Goal: Task Accomplishment & Management: Manage account settings

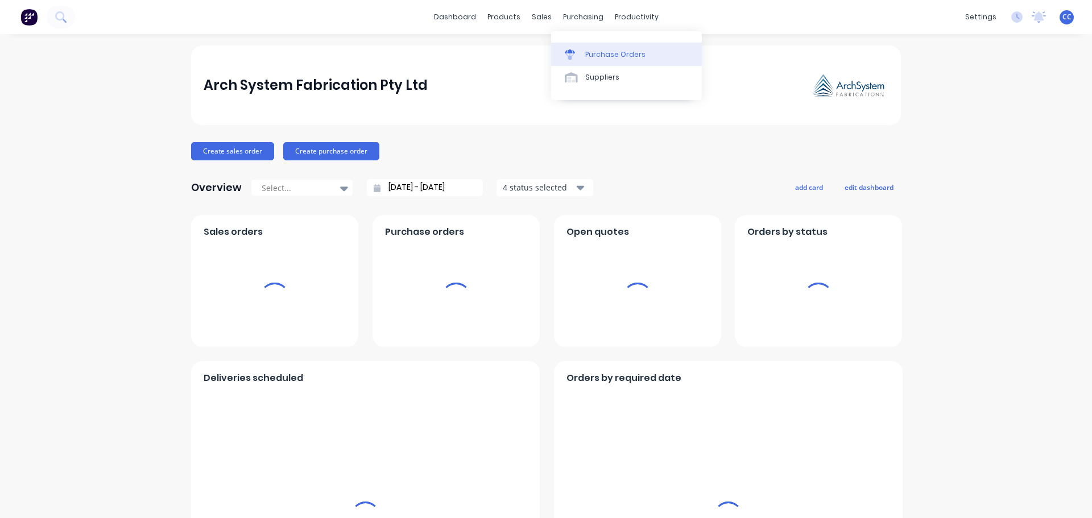
click at [609, 52] on div "Purchase Orders" at bounding box center [615, 54] width 60 height 10
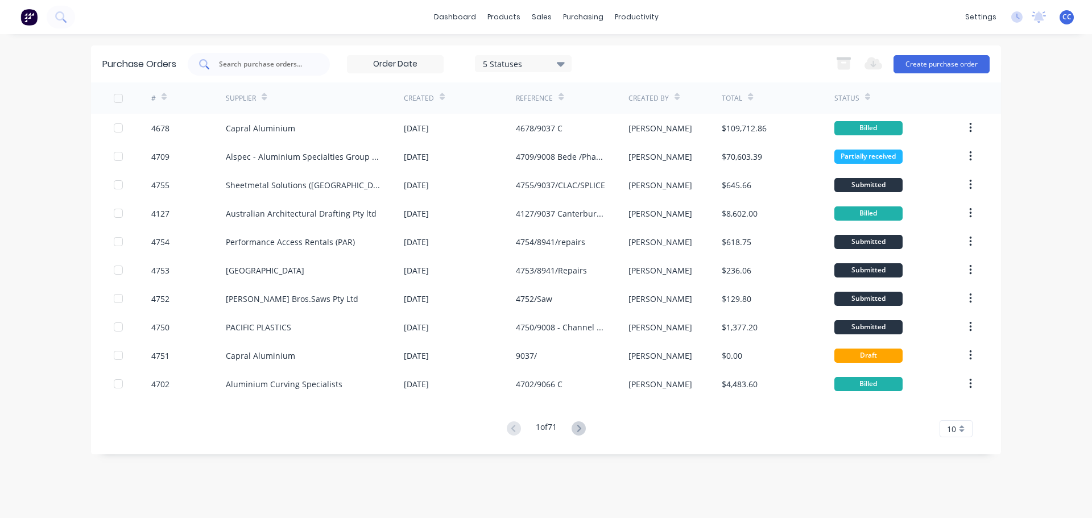
click at [230, 66] on input "text" at bounding box center [265, 64] width 94 height 11
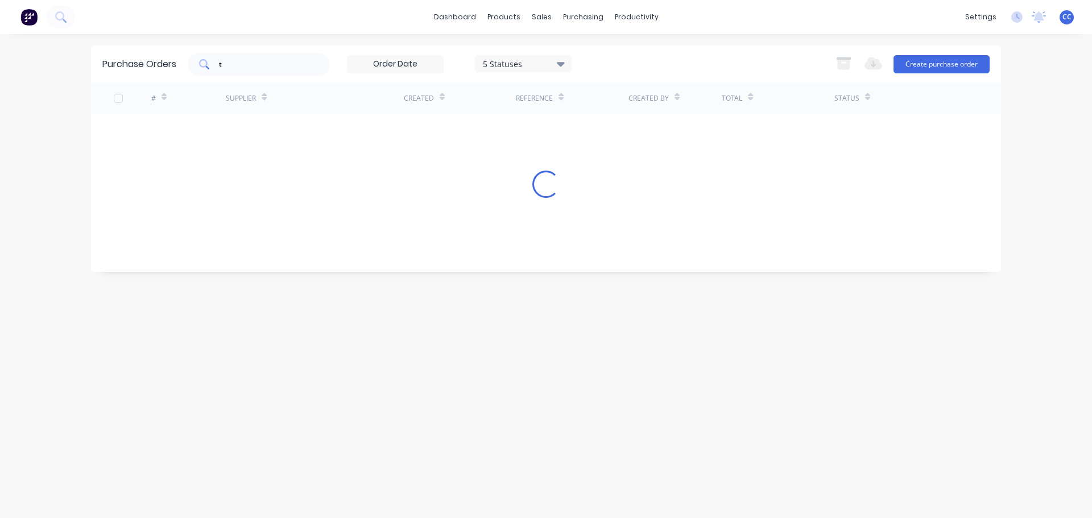
click at [242, 69] on div "t" at bounding box center [259, 64] width 142 height 23
type input "tor"
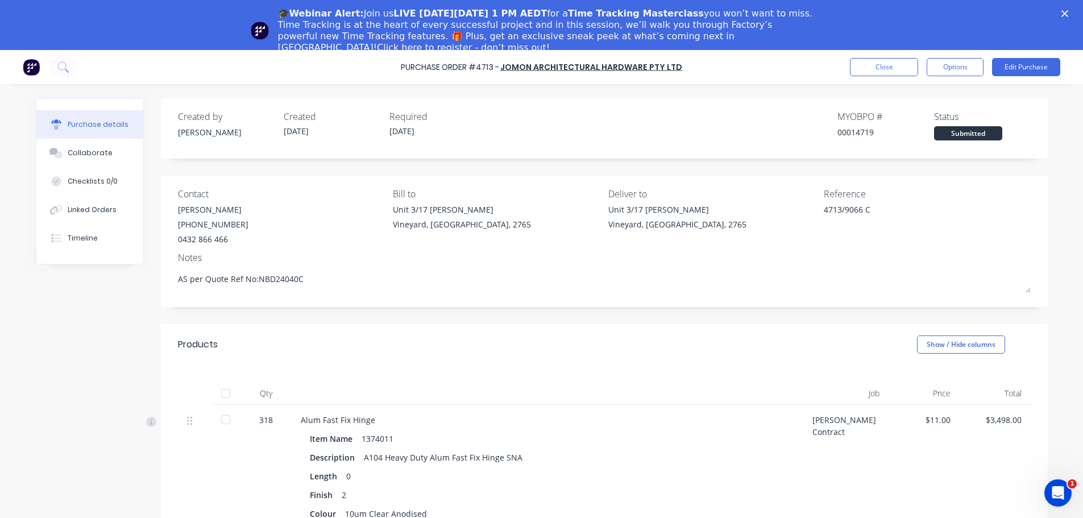
click at [550, 42] on link "Click here to register - don’t miss out!" at bounding box center [463, 47] width 173 height 11
click at [1071, 9] on div "🎓Webinar Alert: Join us LIVE [DATE][DATE] 1 PM AEDT for a Time Tracking Masterc…" at bounding box center [541, 31] width 1083 height 52
click at [1069, 12] on icon "Close" at bounding box center [1065, 13] width 7 height 7
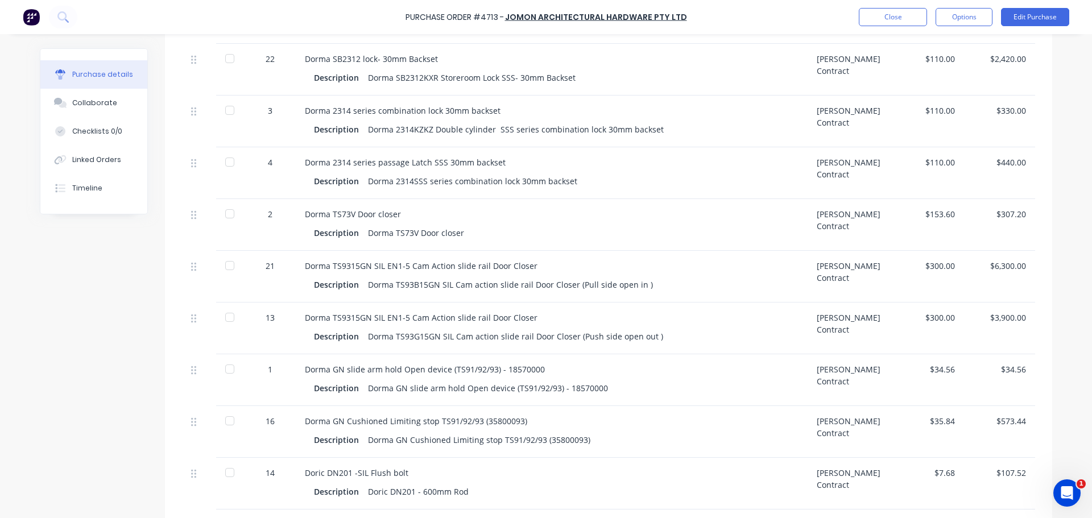
scroll to position [957, 0]
click at [360, 264] on div "Dorma TS9315GN SIL EN1-5 Cam Action slide rail Door Closer" at bounding box center [552, 264] width 494 height 12
click at [1009, 14] on button "Edit Purchase" at bounding box center [1035, 17] width 68 height 18
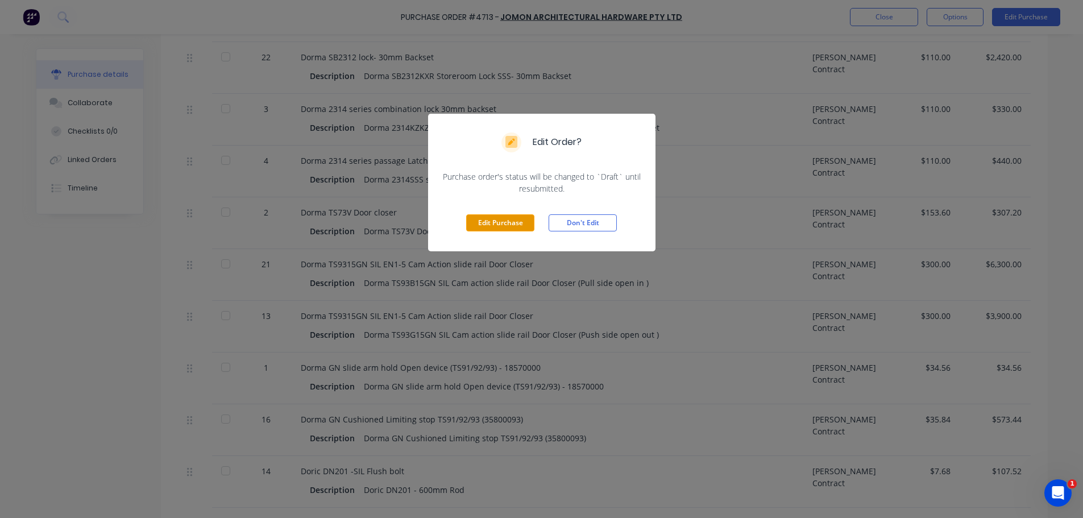
click at [518, 215] on button "Edit Purchase" at bounding box center [500, 222] width 68 height 17
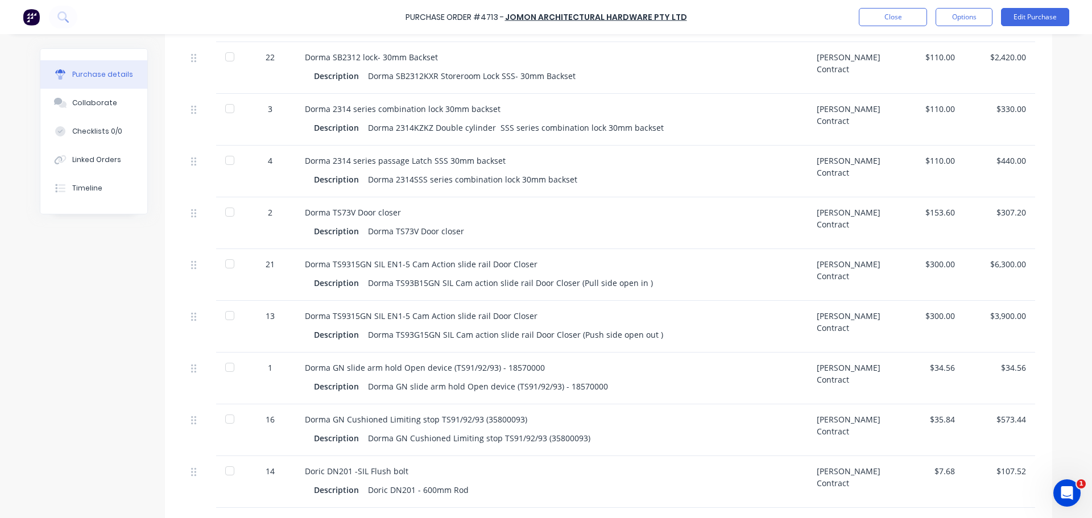
click at [349, 264] on div "Dorma TS9315GN SIL EN1-5 Cam Action slide rail Door Closer" at bounding box center [552, 264] width 494 height 12
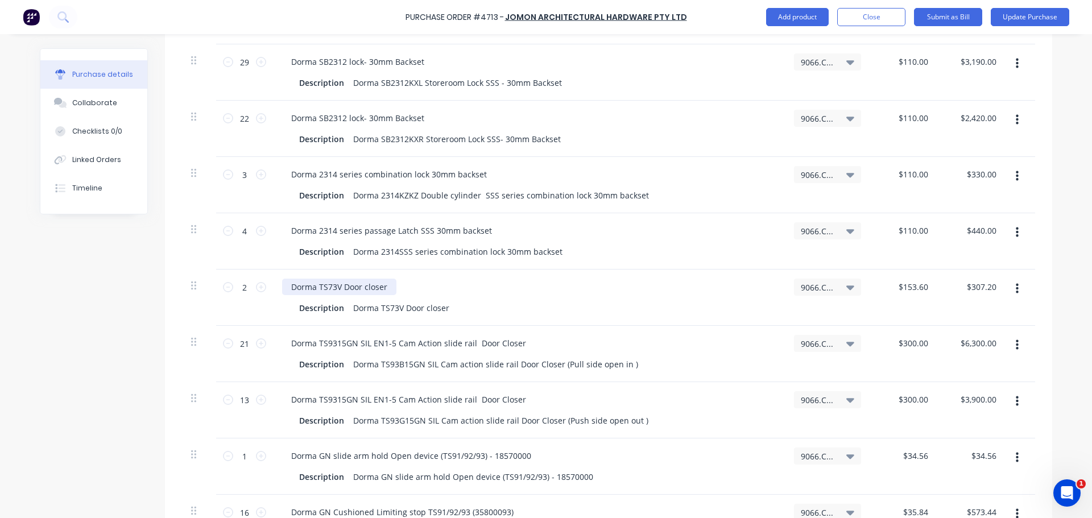
scroll to position [966, 0]
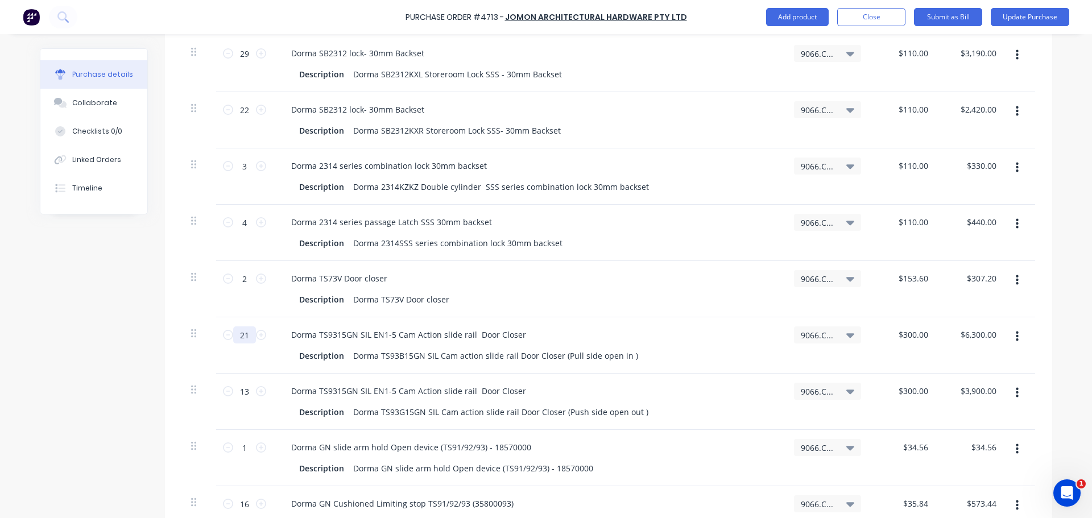
click at [247, 334] on input "21" at bounding box center [244, 334] width 23 height 17
type textarea "x"
click at [247, 391] on input "13" at bounding box center [244, 391] width 23 height 17
type input "1"
type textarea "x"
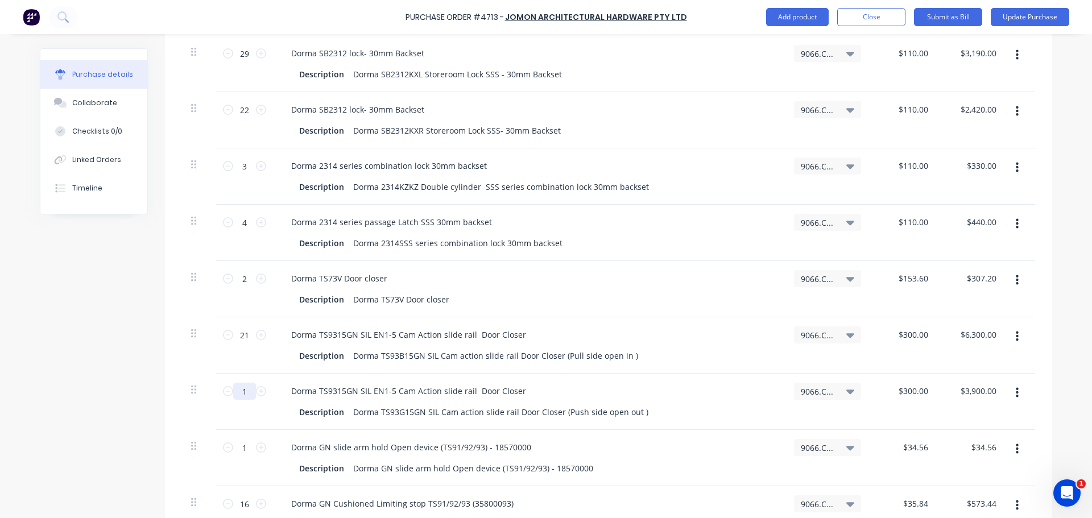
type input "$300.00"
click at [247, 391] on input "1" at bounding box center [244, 391] width 23 height 17
type textarea "x"
type input "11"
type input "$3,300.00"
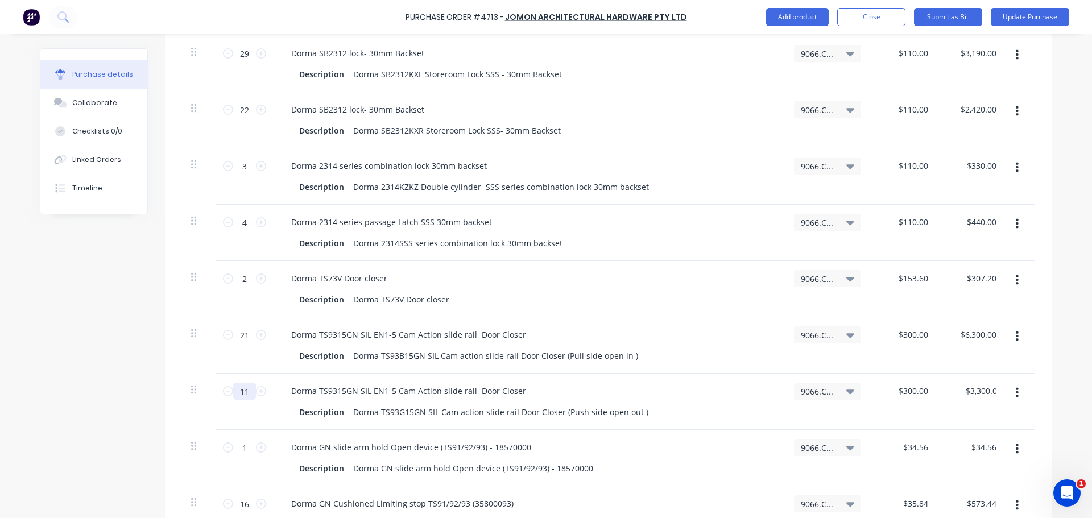
type textarea "x"
type input "11"
click at [242, 411] on div "11 11" at bounding box center [244, 402] width 57 height 56
click at [143, 403] on div "Created by [PERSON_NAME] Created [DATE] Required [DATE] Status Draft Contact [P…" at bounding box center [546, 11] width 1012 height 1857
click at [1061, 210] on div "Purchase Order #4713 - Jomon Architectural Hardware Pty Ltd Add product Close S…" at bounding box center [546, 259] width 1092 height 518
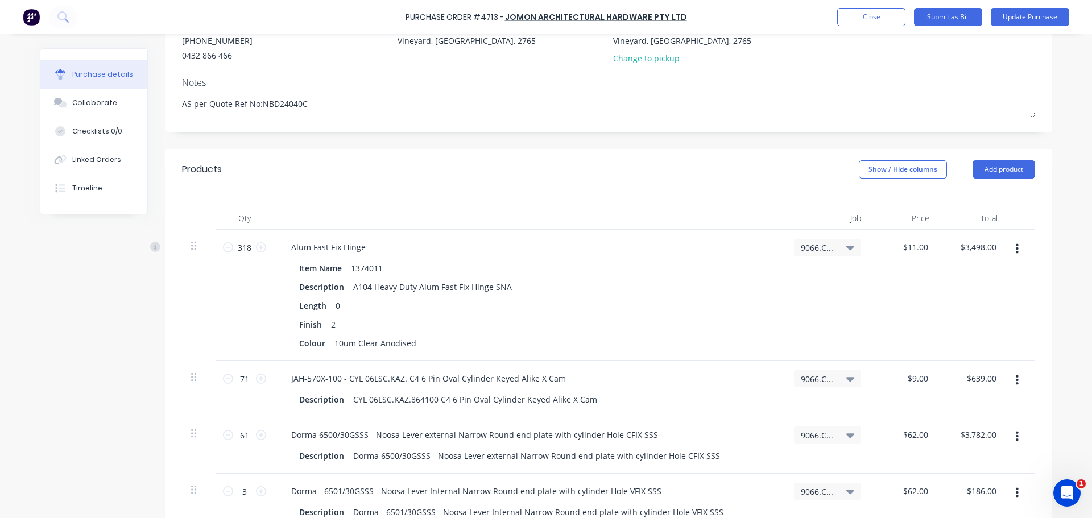
scroll to position [0, 0]
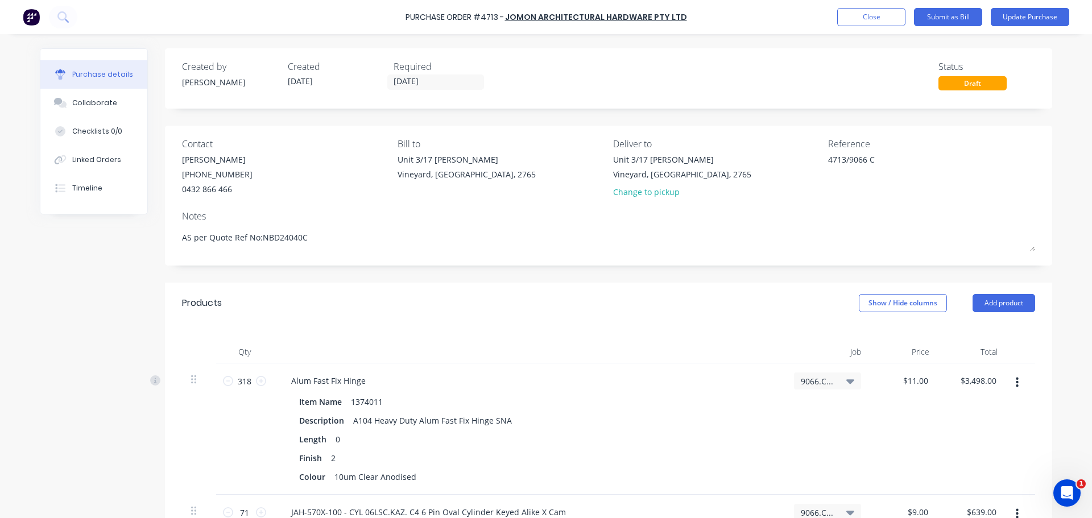
type textarea "x"
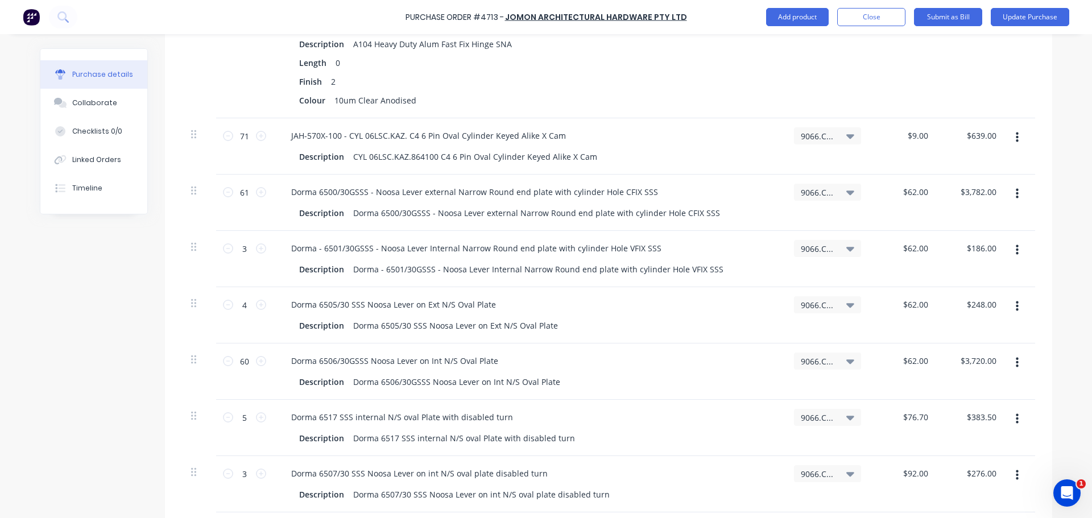
scroll to position [383, 0]
